Goal: Find specific page/section: Find specific page/section

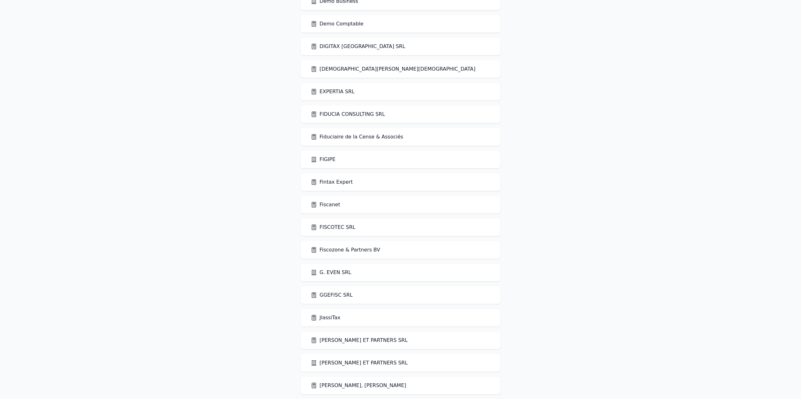
click at [351, 115] on link "FIDUCIA CONSULTING SRL" at bounding box center [348, 114] width 74 height 8
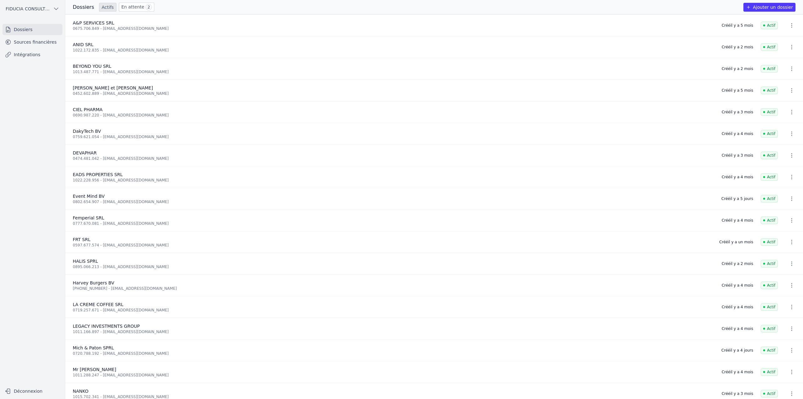
click at [29, 47] on link "Sources financières" at bounding box center [33, 41] width 60 height 11
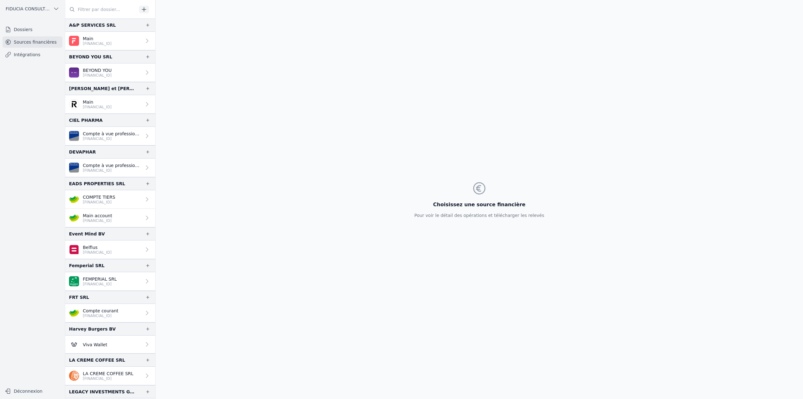
click at [113, 12] on input "text" at bounding box center [101, 9] width 72 height 11
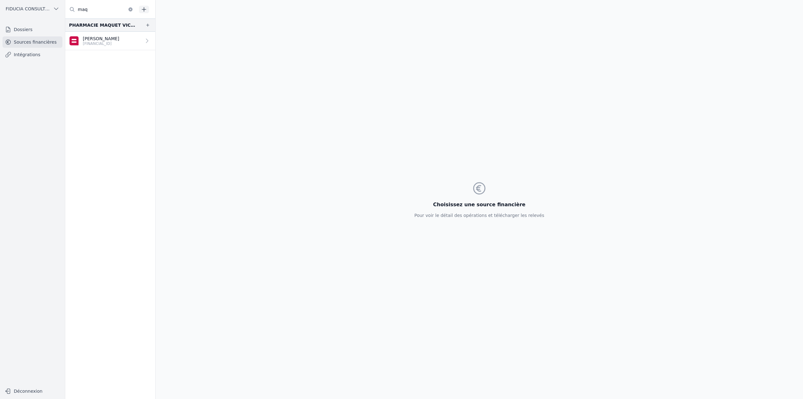
type input "maq"
click at [130, 12] on button "button" at bounding box center [131, 10] width 10 height 8
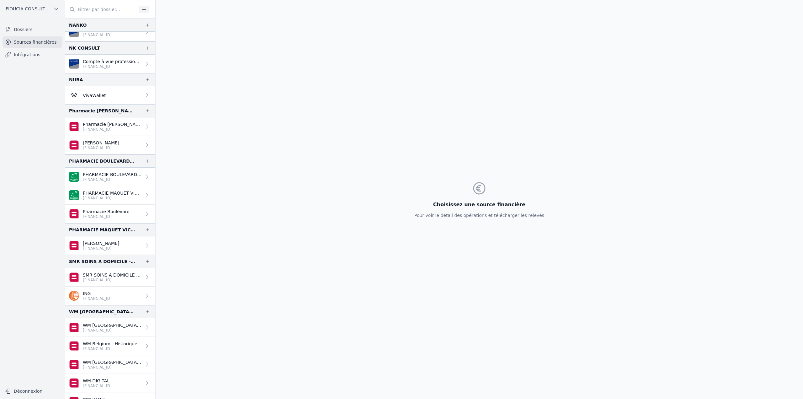
scroll to position [471, 0]
click at [120, 190] on p "PHARMACIE MAQUET VICTOIRE" at bounding box center [112, 193] width 59 height 6
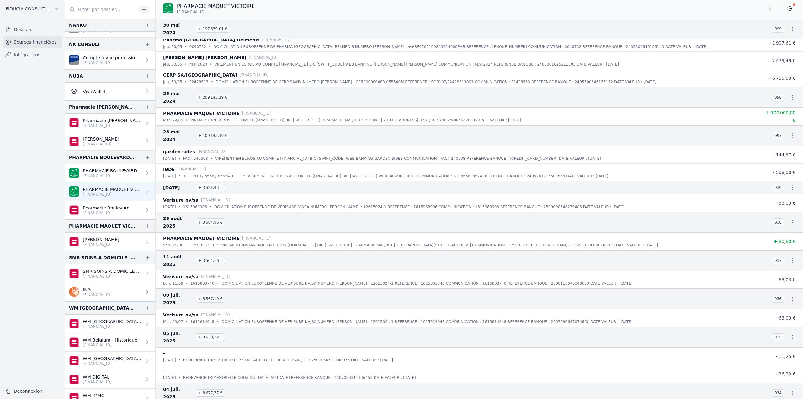
scroll to position [6085, 0]
